Goal: Information Seeking & Learning: Learn about a topic

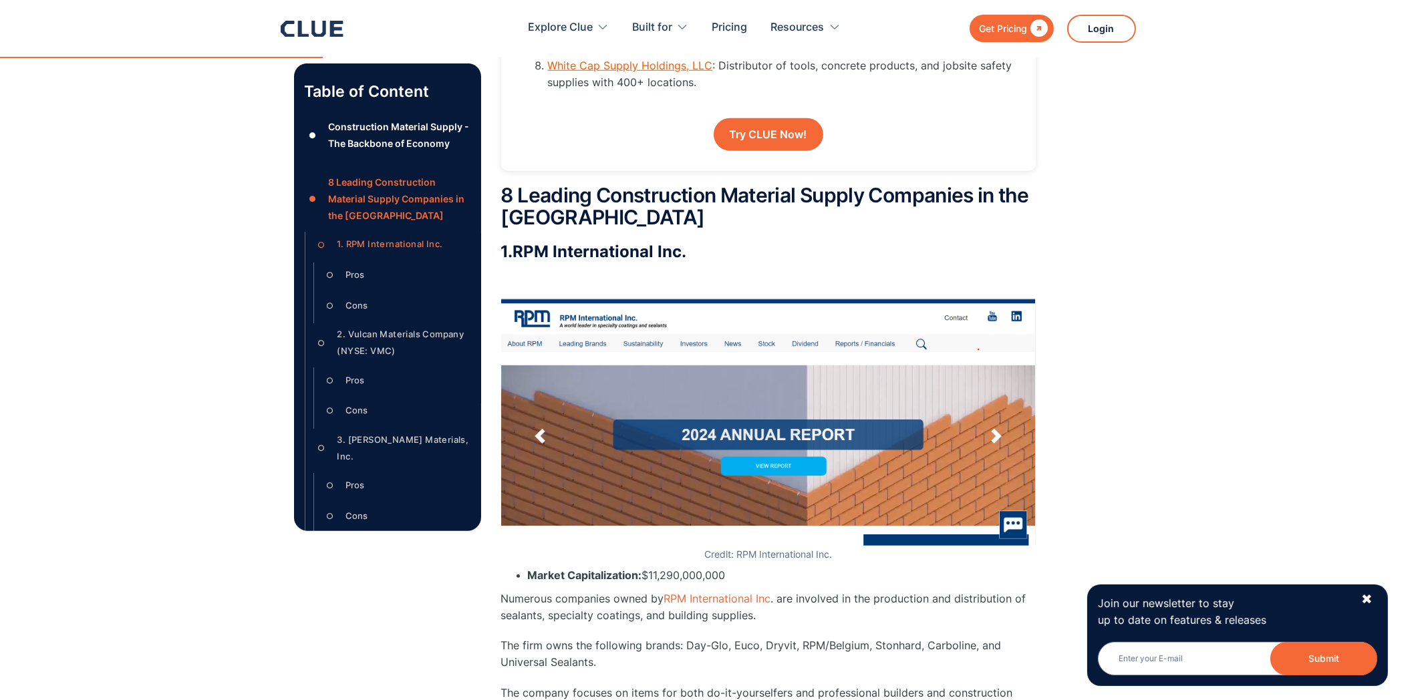
scroll to position [2245, 0]
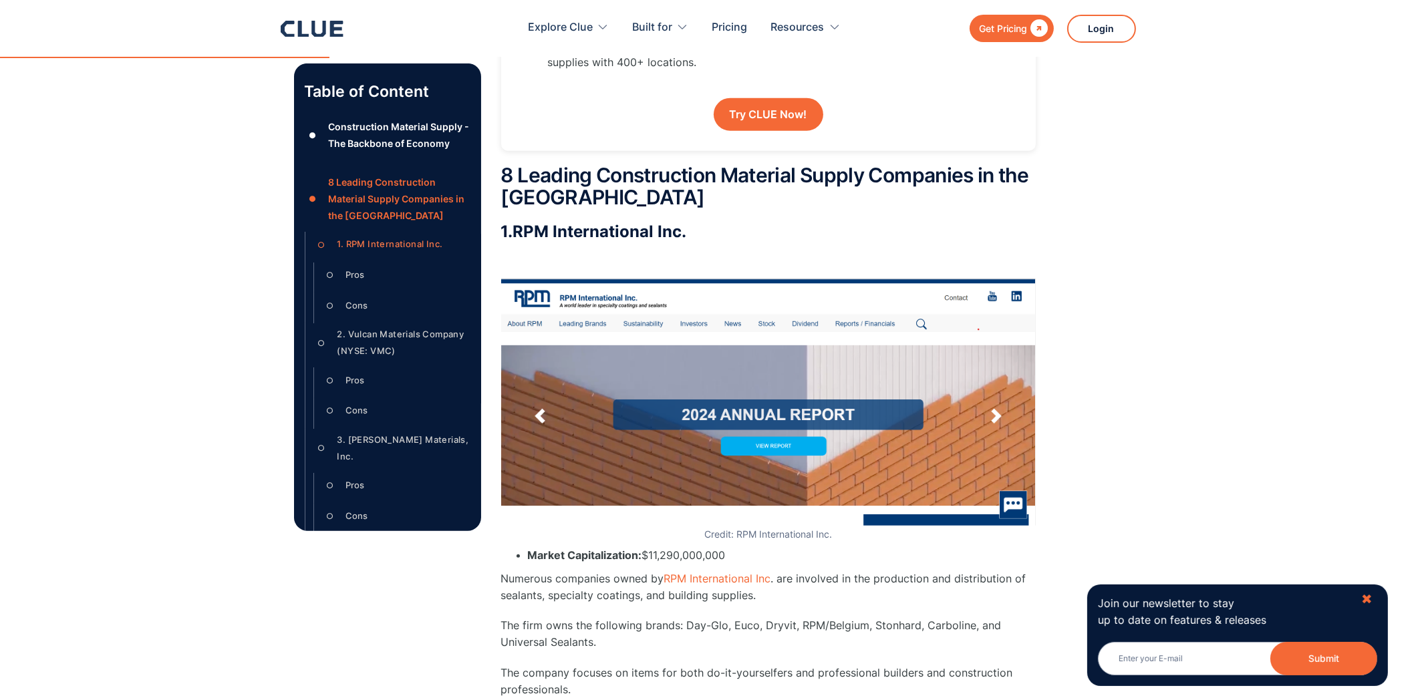
click at [1366, 597] on div "✖" at bounding box center [1366, 599] width 11 height 17
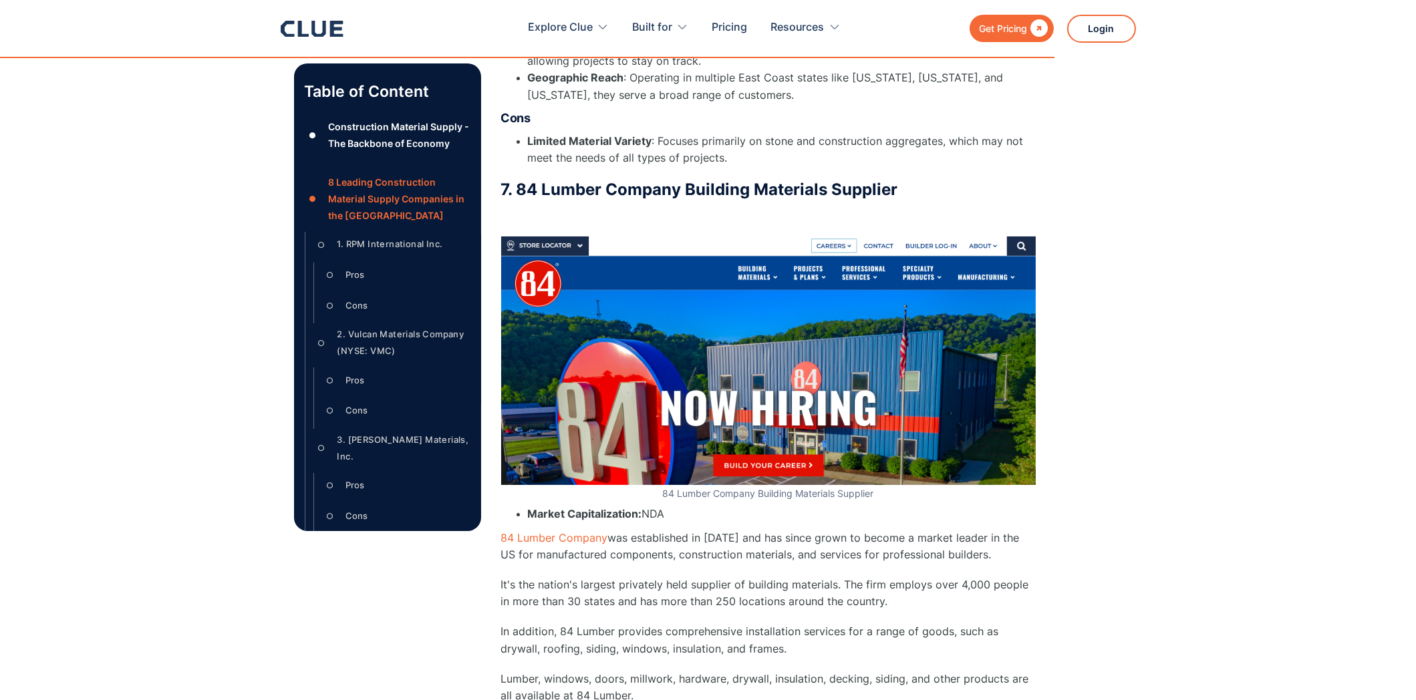
scroll to position [8771, 0]
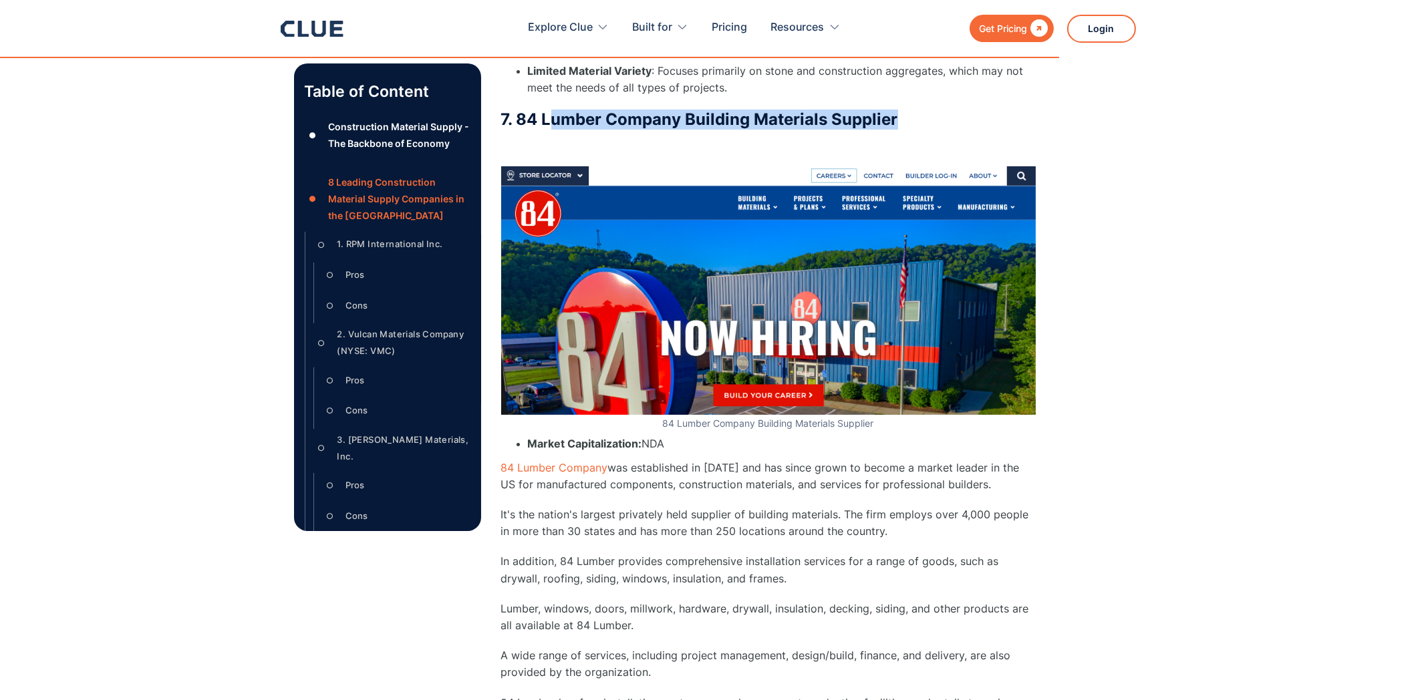
drag, startPoint x: 551, startPoint y: 72, endPoint x: 901, endPoint y: 63, distance: 349.6
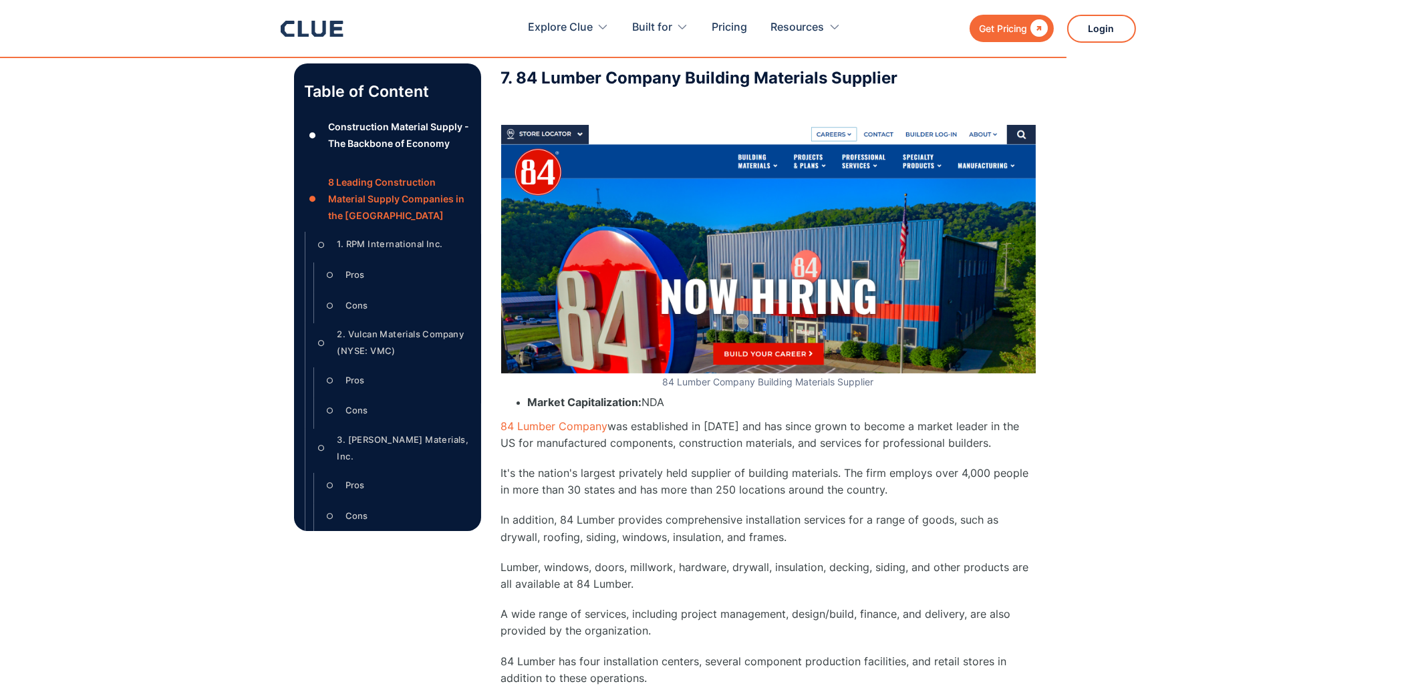
scroll to position [8841, 0]
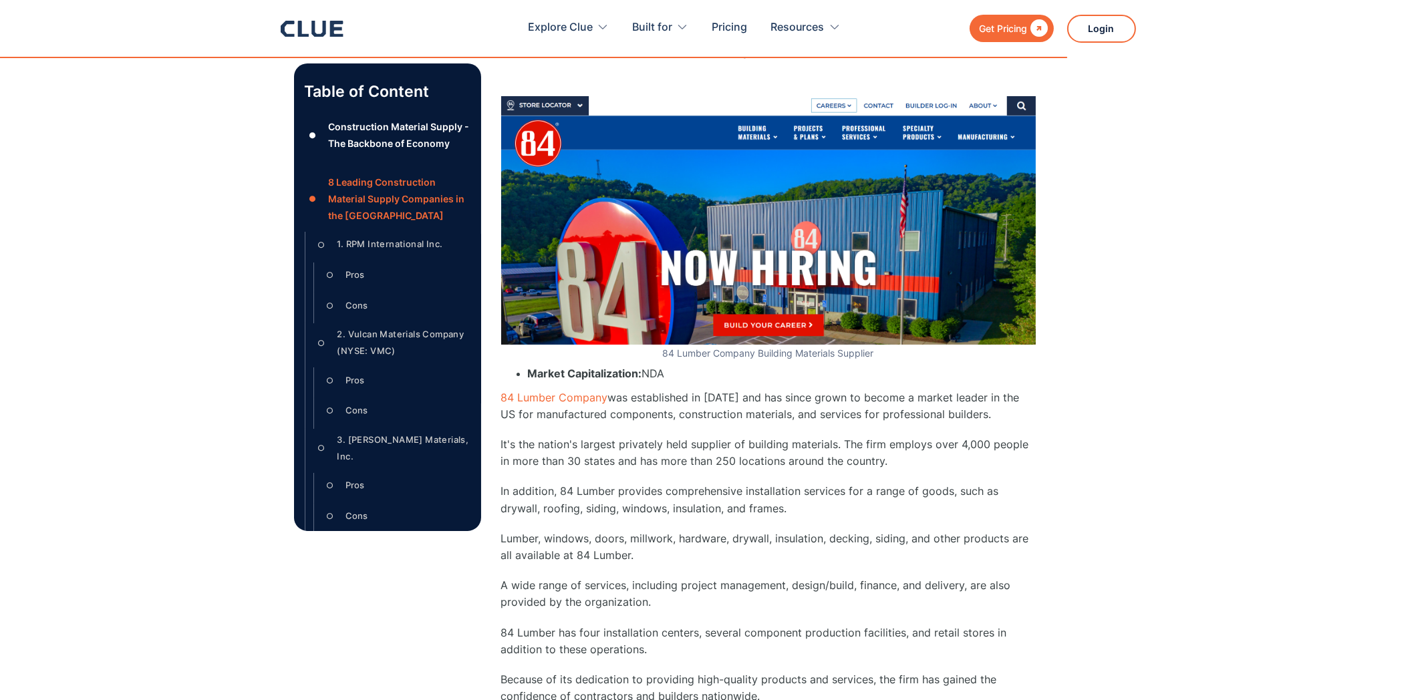
drag, startPoint x: 710, startPoint y: 417, endPoint x: 877, endPoint y: 414, distance: 167.1
click at [877, 436] on p "It's the nation's largest privately held supplier of building materials. The fi…" at bounding box center [768, 452] width 535 height 33
drag, startPoint x: 960, startPoint y: 394, endPoint x: 1040, endPoint y: 394, distance: 80.2
drag, startPoint x: 706, startPoint y: 422, endPoint x: 866, endPoint y: 426, distance: 159.8
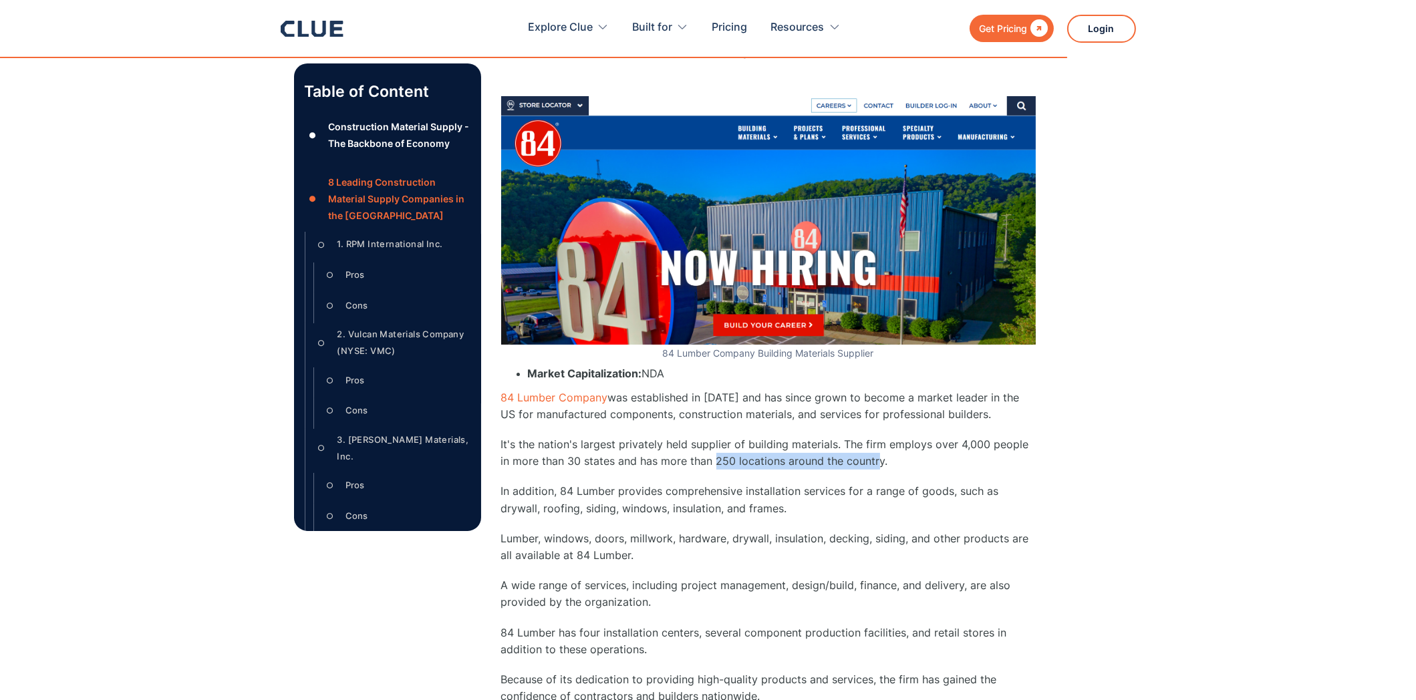
click at [866, 426] on div "7. 84 Lumber Company Building Materials Supplier ‍ 84 Lumber Company Building M…" at bounding box center [768, 670] width 535 height 1262
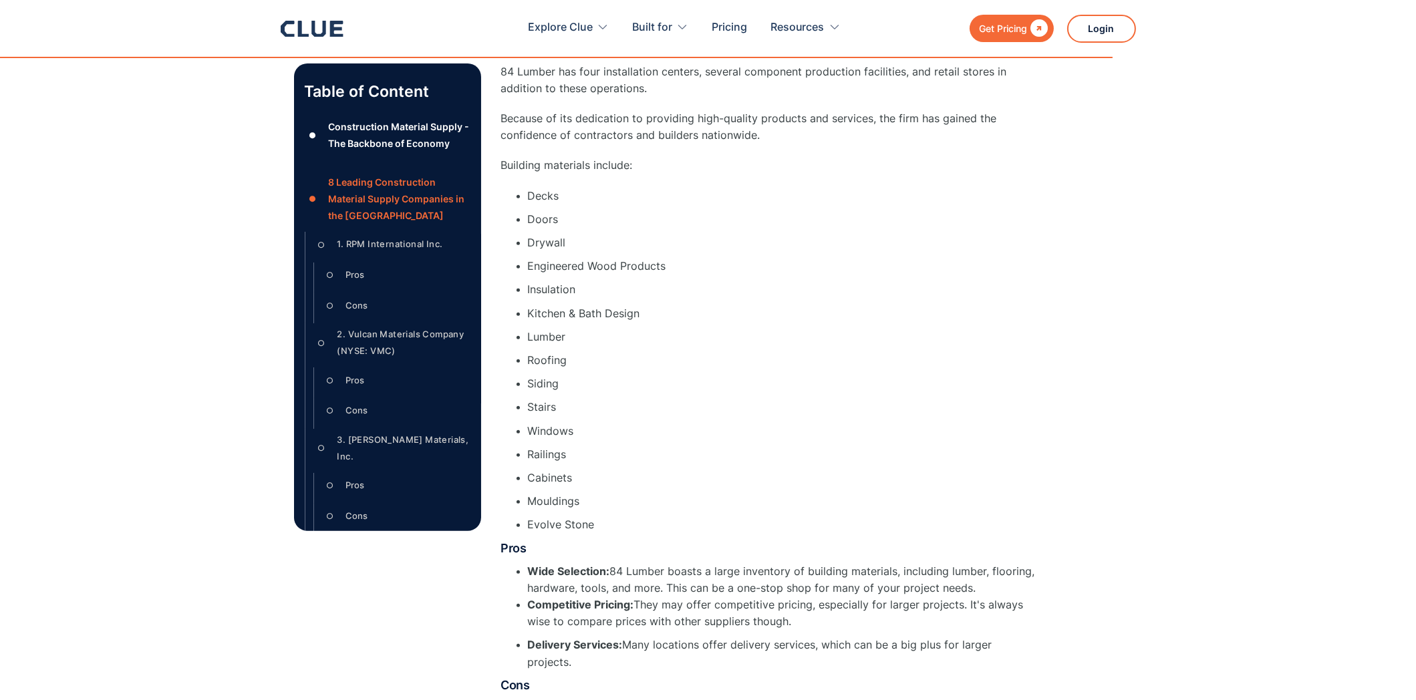
scroll to position [9753, 0]
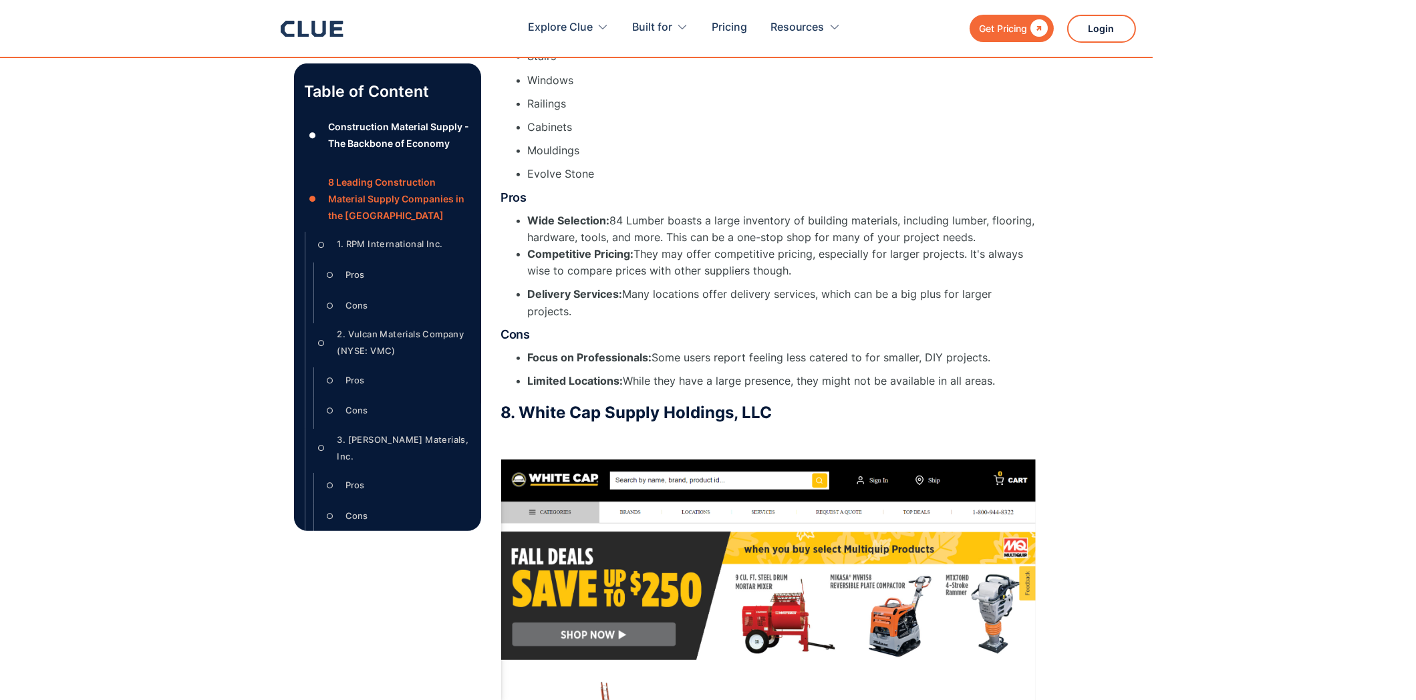
drag, startPoint x: 540, startPoint y: 359, endPoint x: 835, endPoint y: 370, distance: 294.9
click at [835, 403] on h3 "8. White Cap Supply Holdings, LLC" at bounding box center [768, 413] width 535 height 20
click at [834, 403] on h3 "8. White Cap Supply Holdings, LLC" at bounding box center [768, 413] width 535 height 20
drag, startPoint x: 834, startPoint y: 372, endPoint x: 545, endPoint y: 372, distance: 288.7
click at [545, 403] on h3 "8. White Cap Supply Holdings, LLC" at bounding box center [768, 413] width 535 height 20
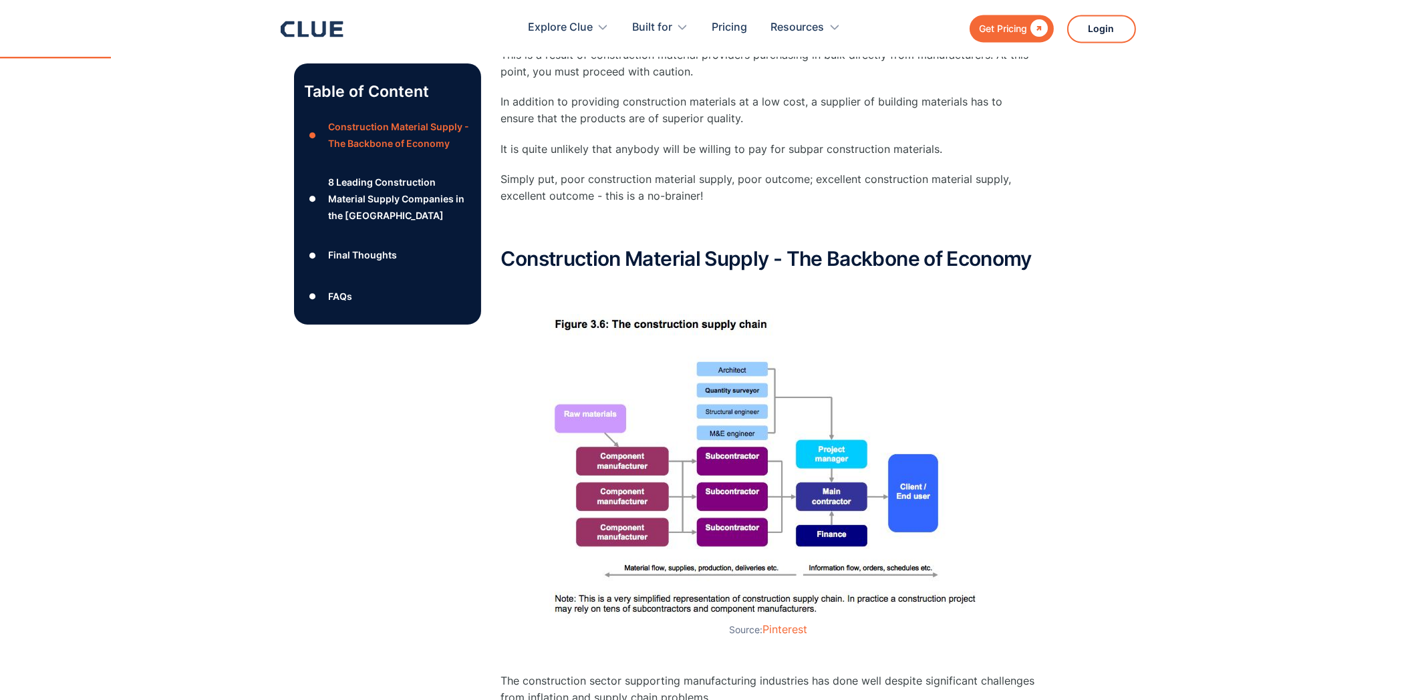
scroll to position [702, 0]
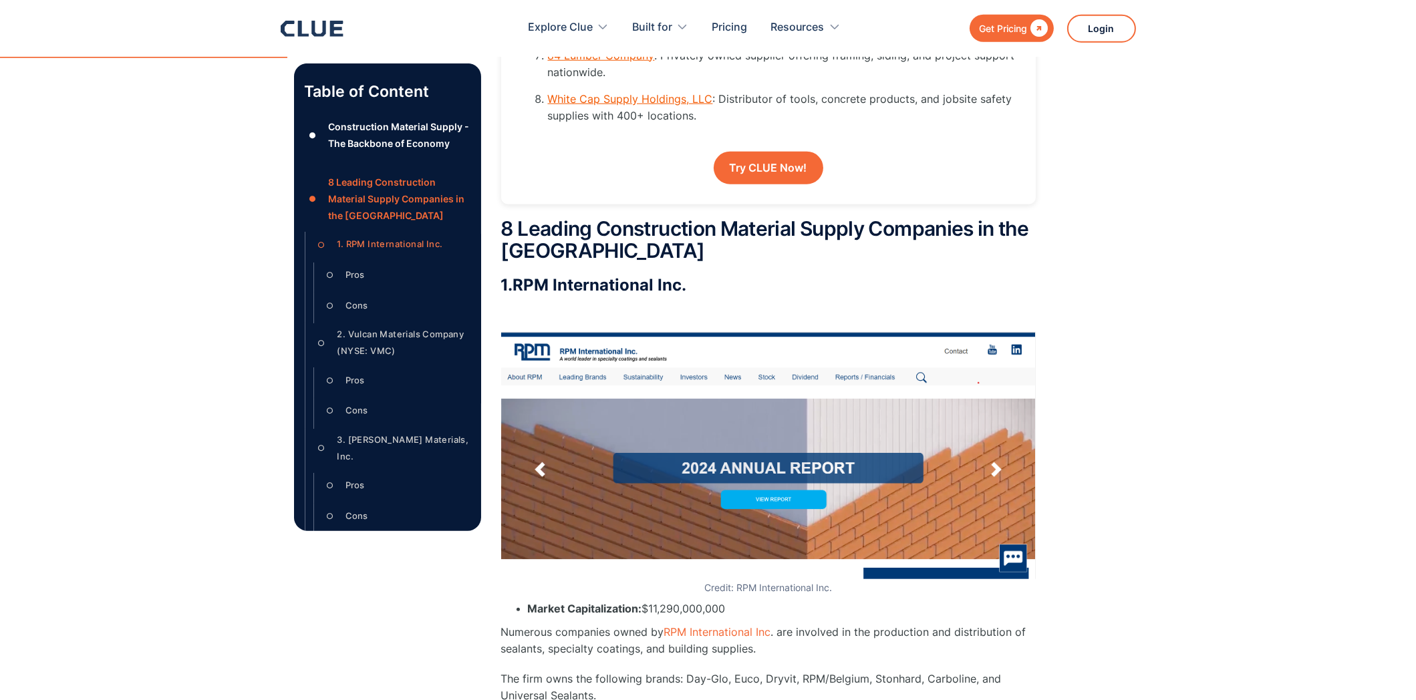
scroll to position [2245, 0]
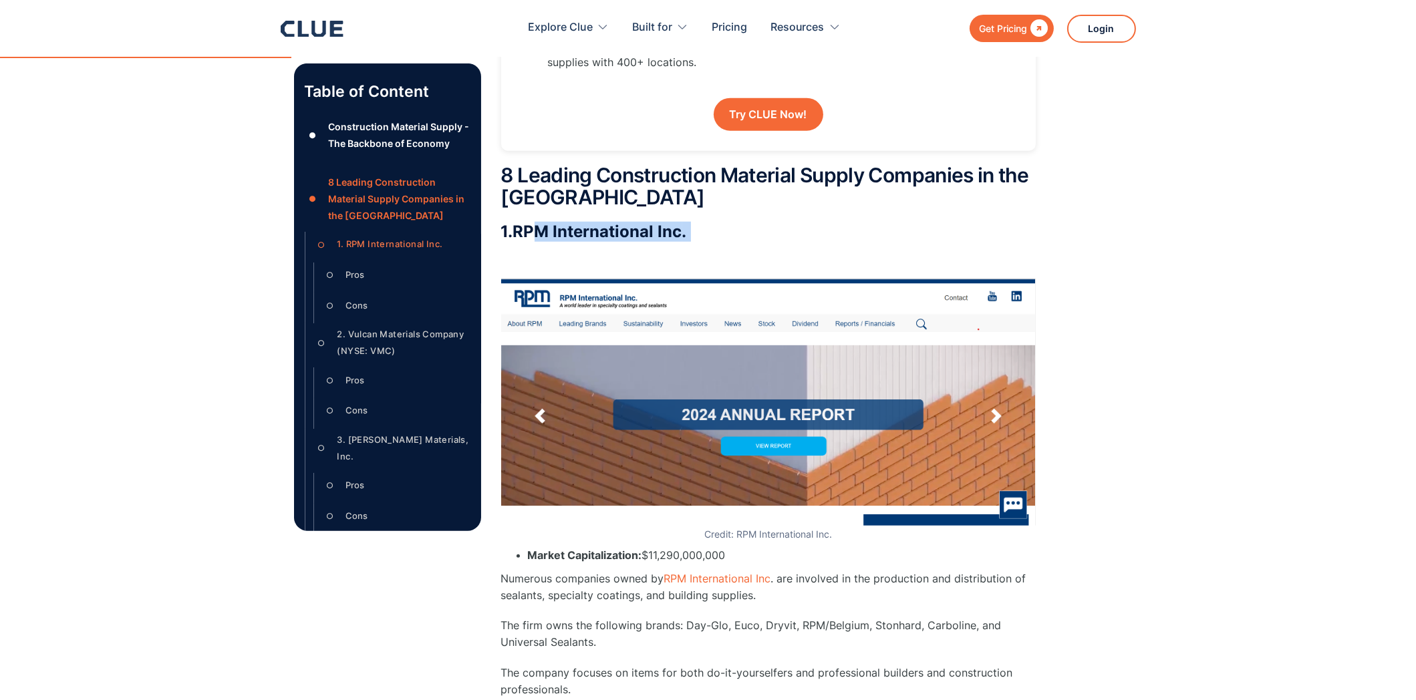
drag, startPoint x: 656, startPoint y: 261, endPoint x: 533, endPoint y: 237, distance: 125.2
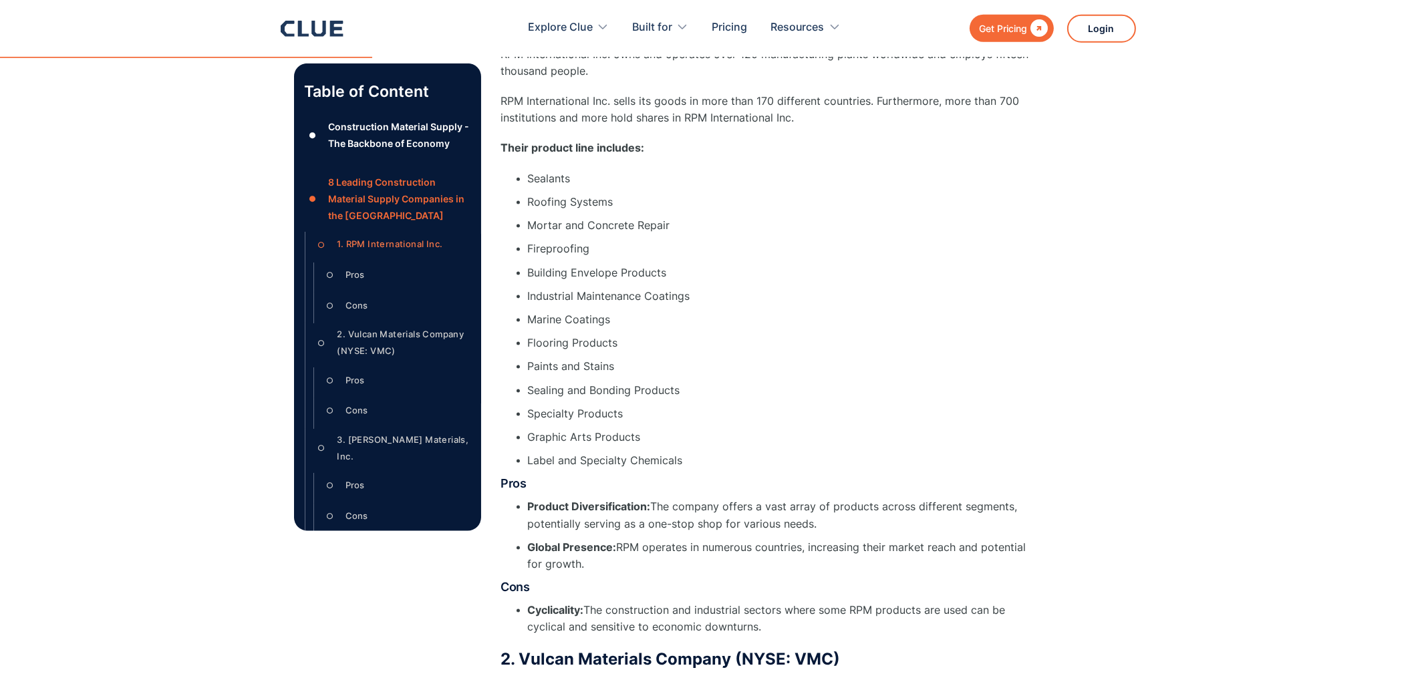
scroll to position [3017, 0]
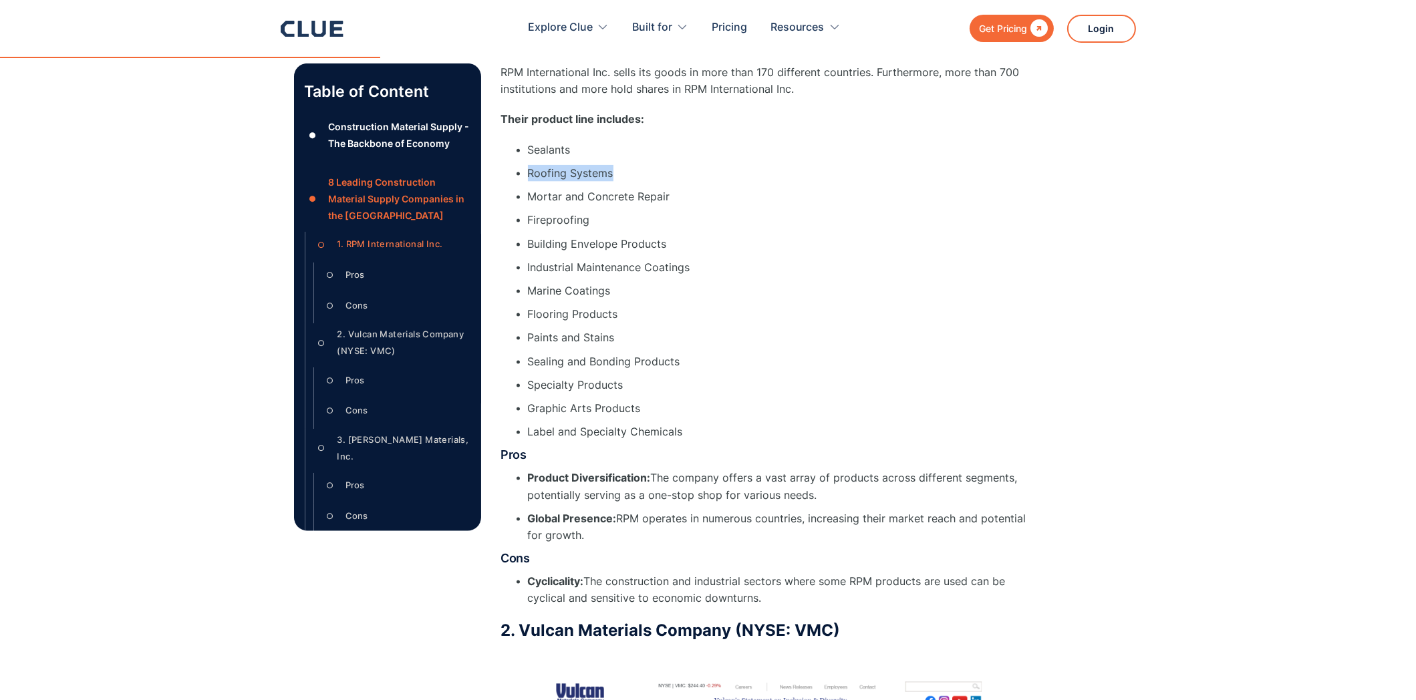
drag, startPoint x: 539, startPoint y: 187, endPoint x: 510, endPoint y: 186, distance: 29.4
click at [510, 182] on ul "Roofing Systems" at bounding box center [768, 173] width 535 height 17
drag, startPoint x: 674, startPoint y: 211, endPoint x: 501, endPoint y: 200, distance: 173.4
click at [690, 323] on li "Flooring Products" at bounding box center [782, 314] width 508 height 17
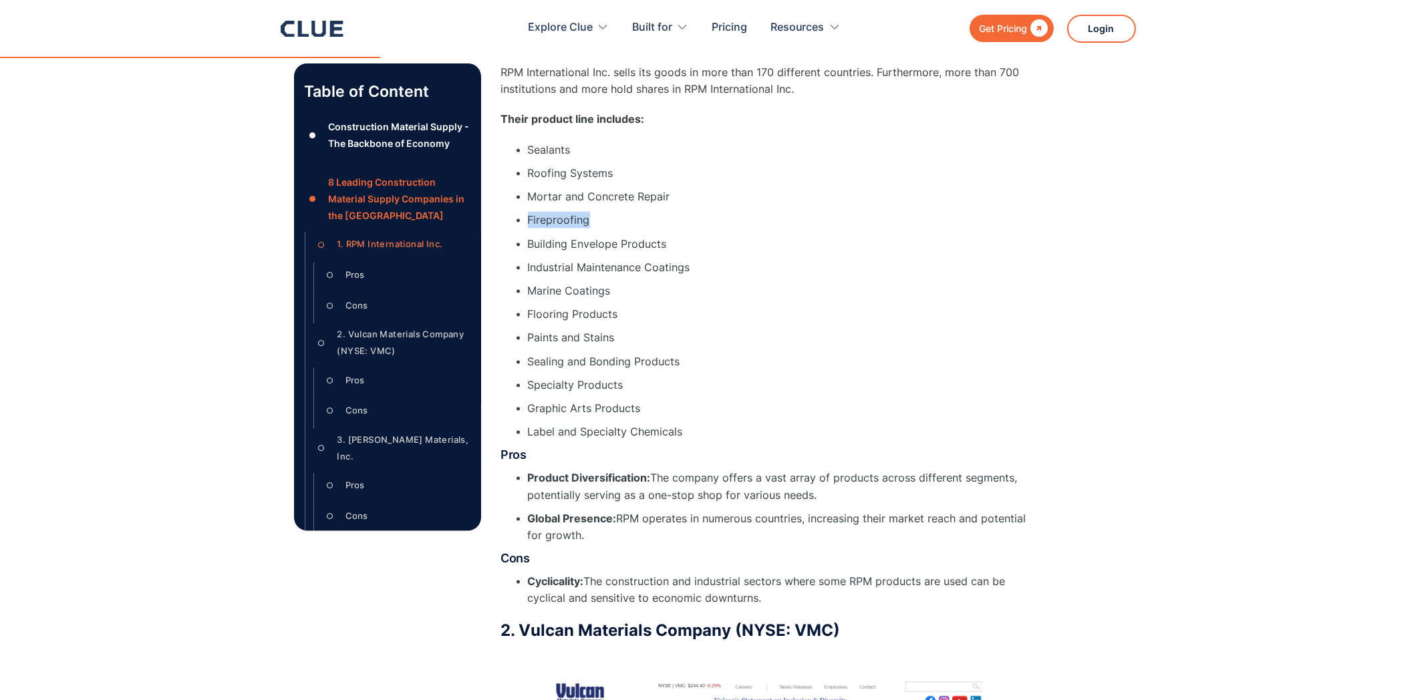
drag, startPoint x: 601, startPoint y: 229, endPoint x: 512, endPoint y: 221, distance: 90.0
click at [512, 221] on ul "Fireproofing" at bounding box center [768, 220] width 535 height 17
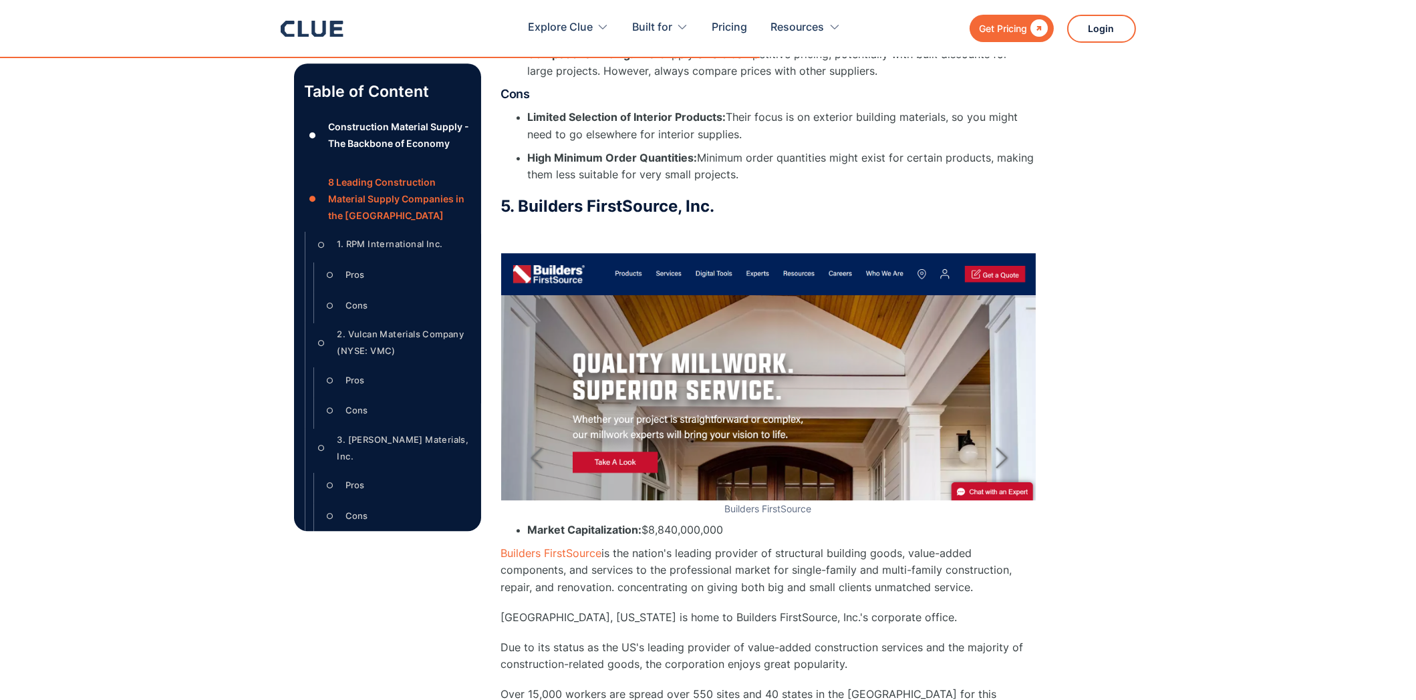
scroll to position [6385, 0]
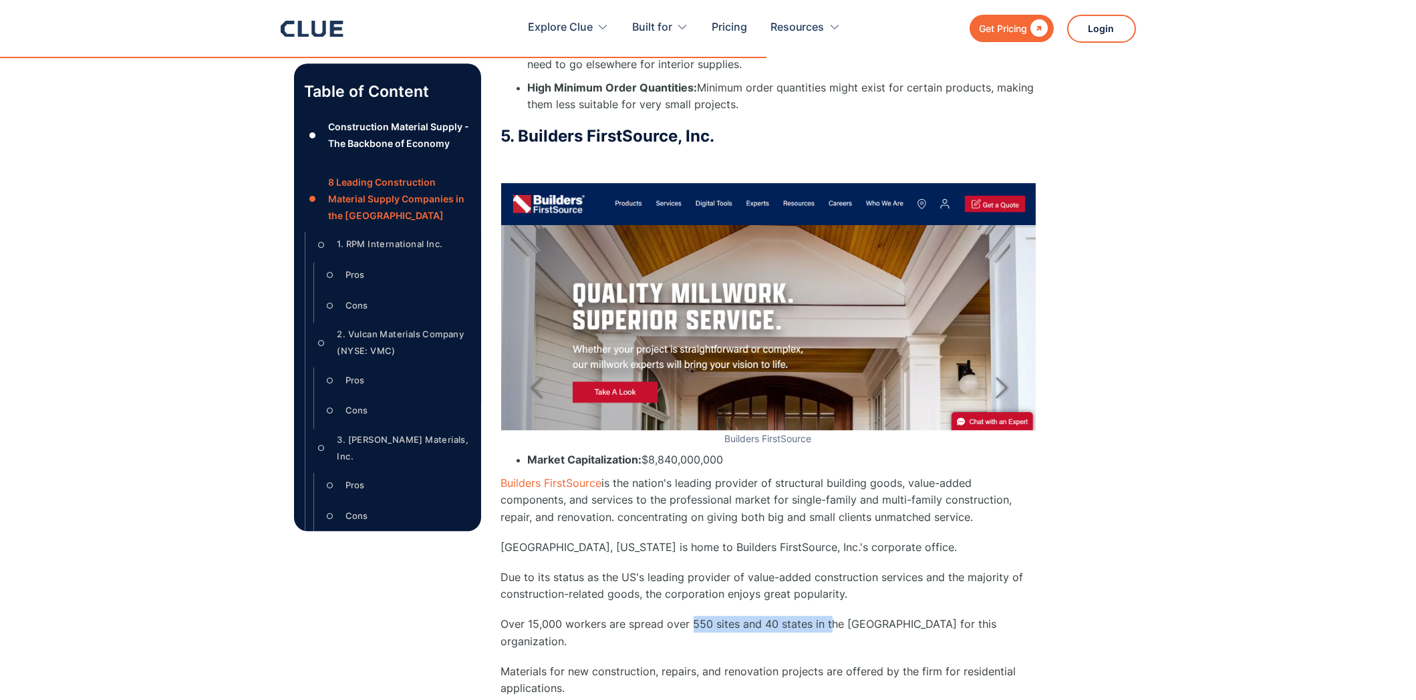
drag, startPoint x: 717, startPoint y: 597, endPoint x: 827, endPoint y: 598, distance: 109.6
click at [827, 616] on p "Over 15,000 workers are spread over 550 sites and 40 states in the [GEOGRAPHIC_…" at bounding box center [768, 632] width 535 height 33
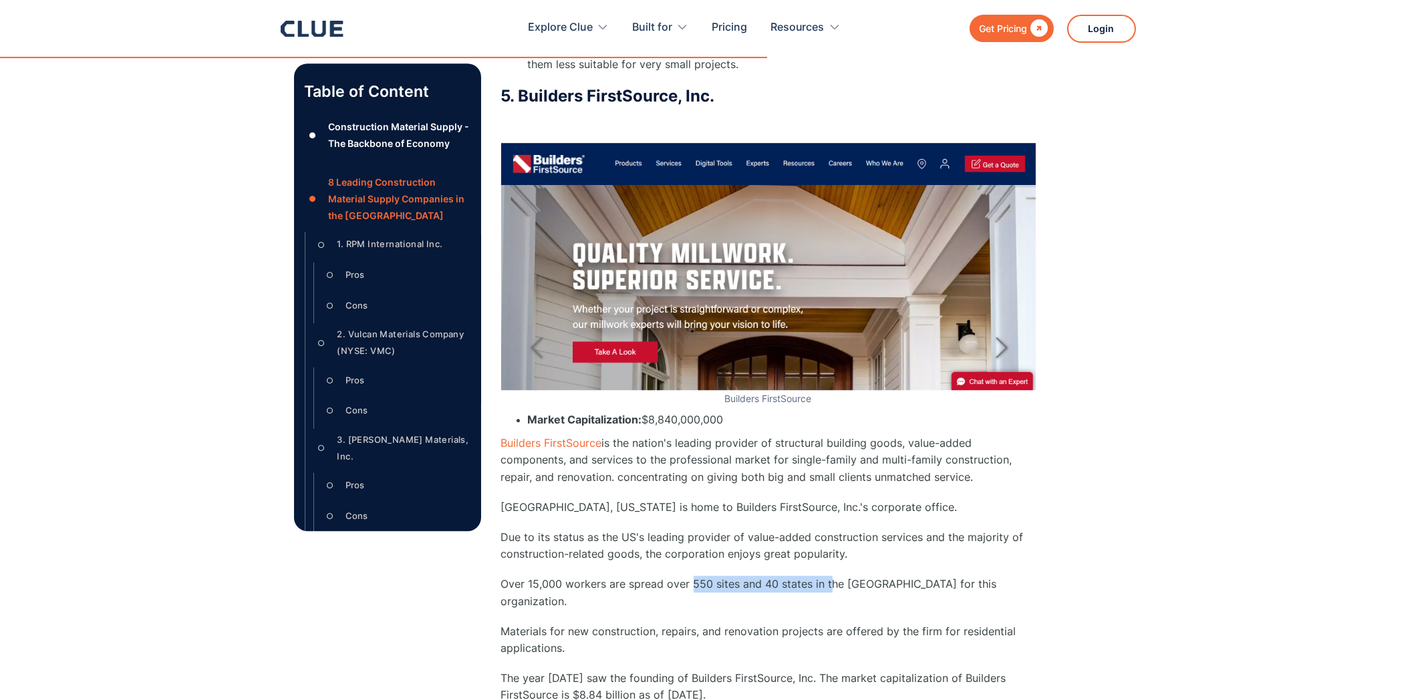
scroll to position [6455, 0]
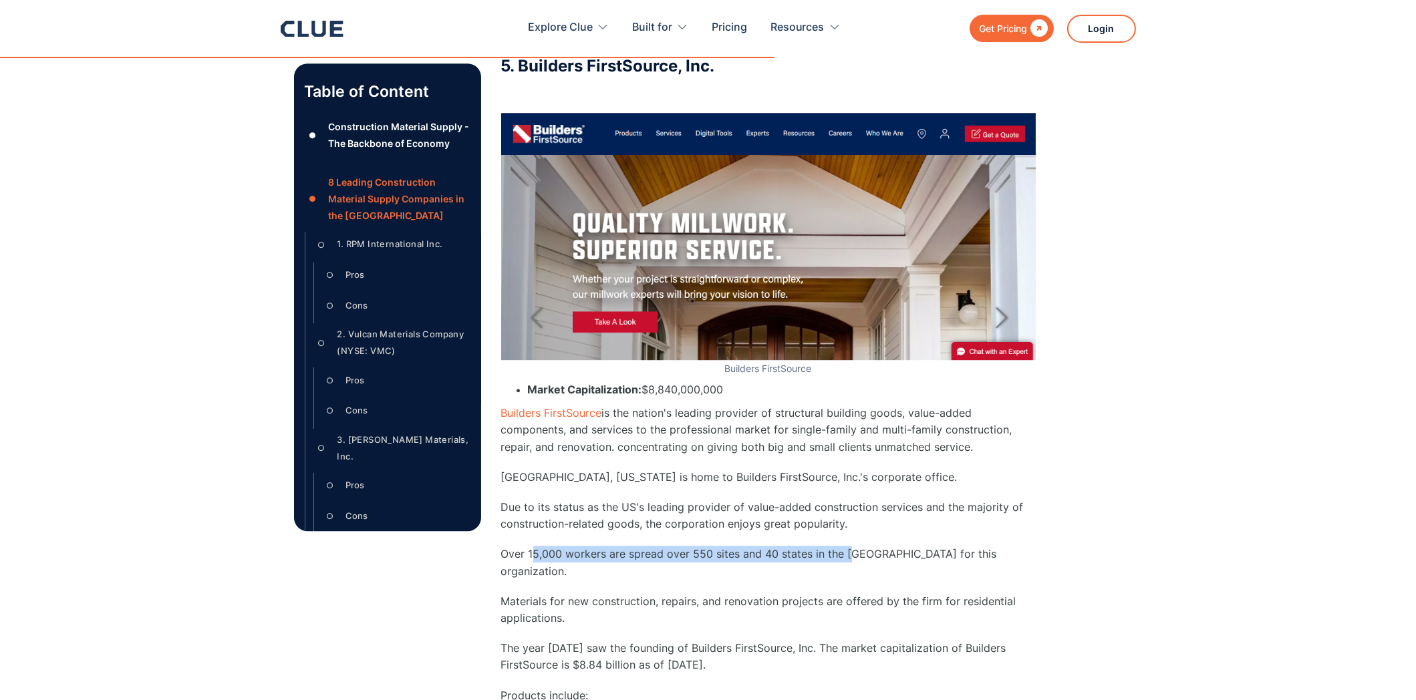
drag, startPoint x: 547, startPoint y: 595, endPoint x: 851, endPoint y: 533, distance: 310.5
click at [851, 546] on p "Over 15,000 workers are spread over 550 sites and 40 states in the [GEOGRAPHIC_…" at bounding box center [768, 562] width 535 height 33
click at [587, 640] on p "The year [DATE] saw the founding of Builders FirstSource, Inc. The market capit…" at bounding box center [768, 656] width 535 height 33
click at [636, 688] on p "Products include:" at bounding box center [768, 696] width 535 height 17
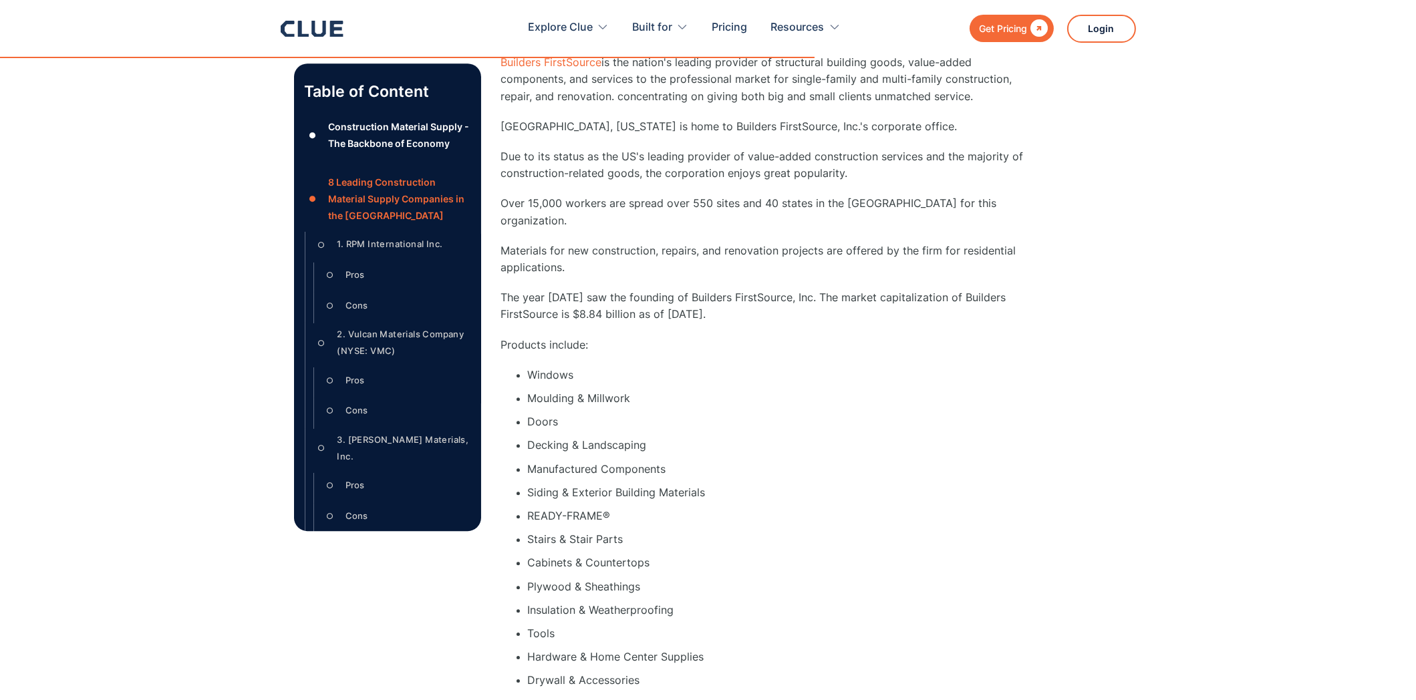
scroll to position [6385, 0]
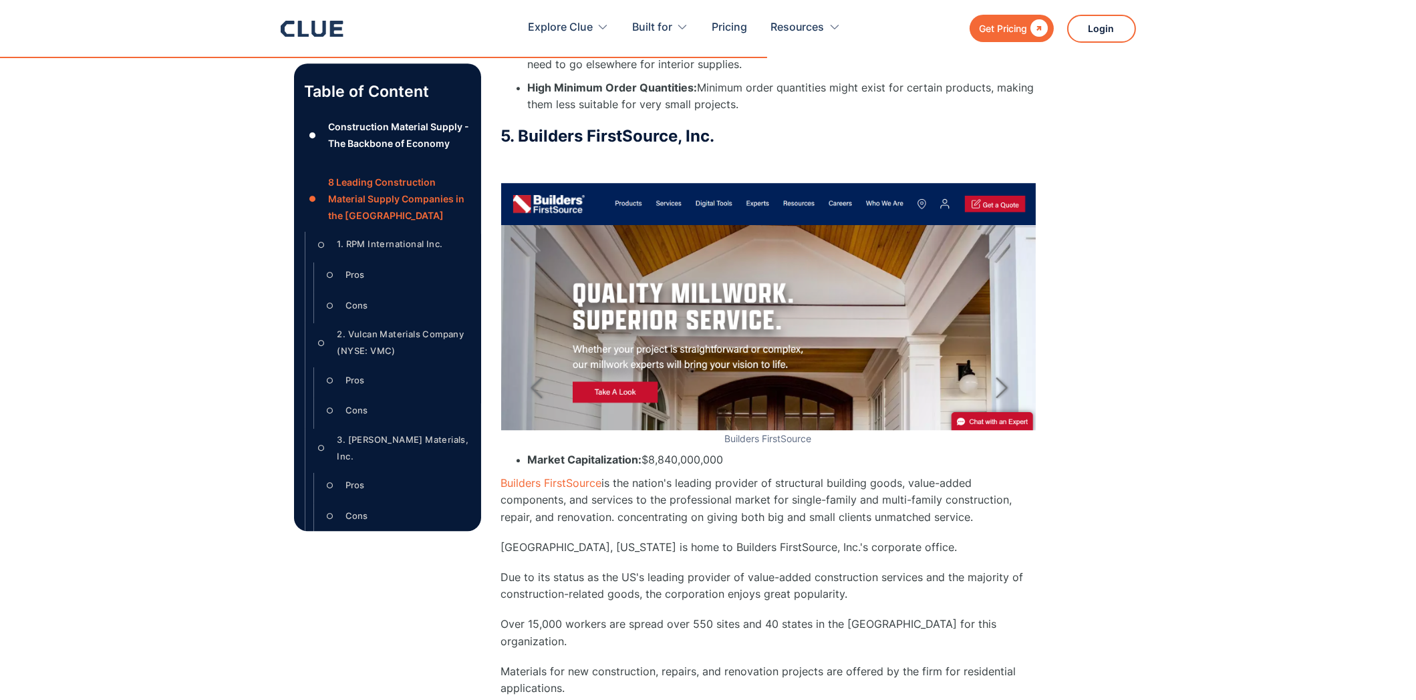
click at [648, 616] on p "Over 15,000 workers are spread over 550 sites and 40 states in the [GEOGRAPHIC_…" at bounding box center [768, 632] width 535 height 33
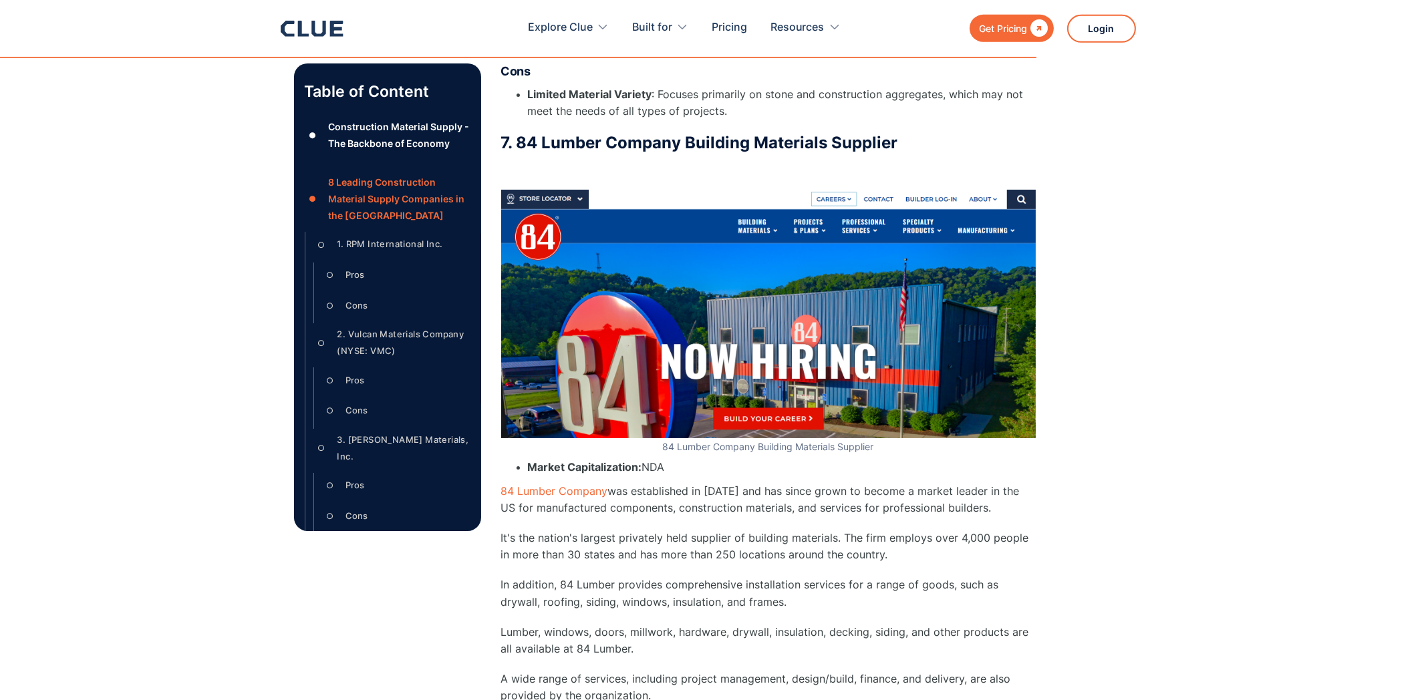
scroll to position [8680, 0]
